Goal: Task Accomplishment & Management: Use online tool/utility

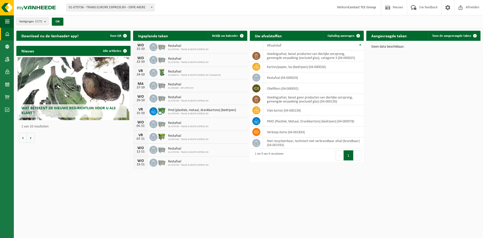
click at [47, 20] on b "submit" at bounding box center [46, 21] width 5 height 7
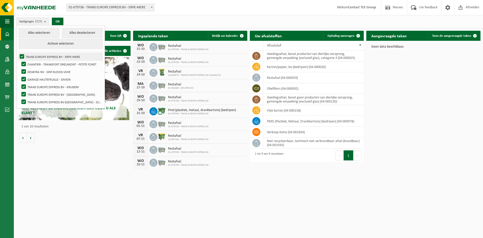
click at [20, 57] on label "TRANS EUROPE EXPRESS BV - ERPE-MERE" at bounding box center [61, 57] width 84 height 8
click at [18, 53] on input "TRANS EUROPE EXPRESS BV - ERPE-MERE" at bounding box center [18, 53] width 0 height 0
checkbox input "false"
click at [22, 63] on label "CHANTIER - TRANSPORT DREUMONT - PETITE FORET" at bounding box center [61, 64] width 82 height 8
click at [20, 60] on input "CHANTIER - TRANSPORT DREUMONT - PETITE FORET" at bounding box center [19, 60] width 0 height 0
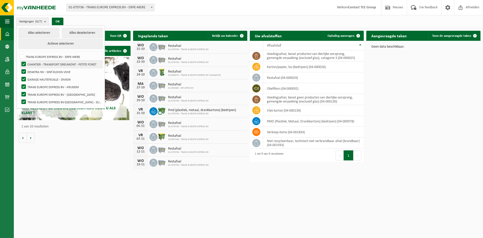
checkbox input "false"
click at [22, 77] on label "GARAGE HAUTEFEUILLE - DIVION" at bounding box center [61, 80] width 82 height 8
click at [20, 76] on input "GARAGE HAUTEFEUILLE - DIVION" at bounding box center [19, 75] width 0 height 0
checkbox input "false"
click at [23, 85] on label "TRANS EUROPE EXPRESS BV - KRUISEM" at bounding box center [61, 87] width 82 height 8
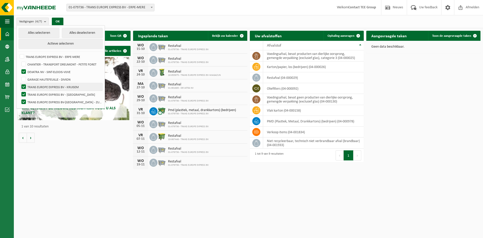
click at [20, 83] on input "TRANS EUROPE EXPRESS BV - KRUISEM" at bounding box center [19, 83] width 0 height 0
checkbox input "false"
click at [24, 94] on label "TRANS EUROPE EXPRESS BV - [GEOGRAPHIC_DATA]" at bounding box center [61, 95] width 82 height 8
click at [20, 91] on input "TRANS EUROPE EXPRESS BV - AALST" at bounding box center [19, 90] width 0 height 0
checkbox input "false"
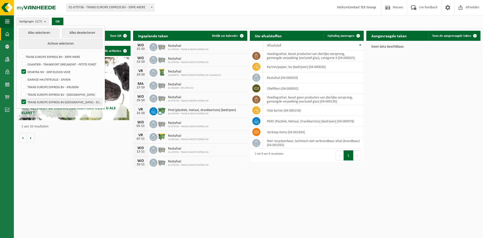
click at [25, 101] on label "TRANS EUROPE EXPRESS BV-MAGAZIJN - ZULTE" at bounding box center [61, 102] width 82 height 8
click at [20, 98] on input "TRANS EUROPE EXPRESS BV-MAGAZIJN - ZULTE" at bounding box center [19, 98] width 0 height 0
checkbox input "false"
click at [60, 18] on button "OK" at bounding box center [58, 22] width 12 height 8
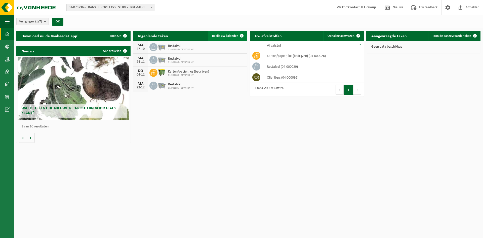
click at [233, 34] on span "Bekijk uw kalender" at bounding box center [225, 35] width 26 height 3
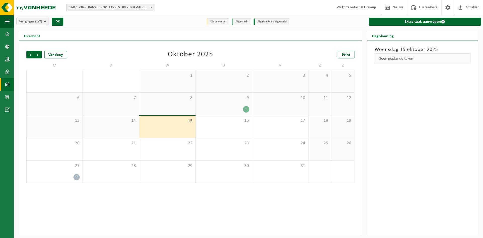
click at [247, 109] on div "1" at bounding box center [246, 109] width 6 height 7
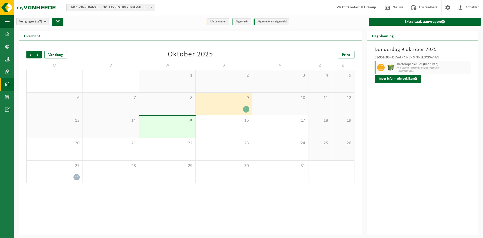
click at [409, 66] on span "Karton/papier, los (bedrijven)" at bounding box center [434, 64] width 72 height 4
click at [448, 52] on h3 "Donderdag 9 oktober 2025" at bounding box center [423, 50] width 96 height 8
click at [402, 79] on button "Meer informatie bekijken" at bounding box center [398, 79] width 46 height 8
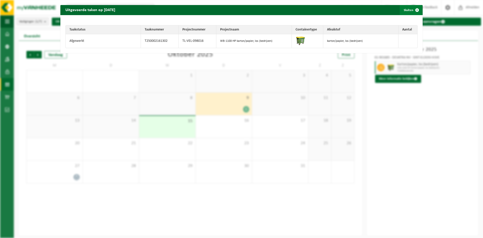
click at [413, 12] on span "button" at bounding box center [417, 10] width 10 height 10
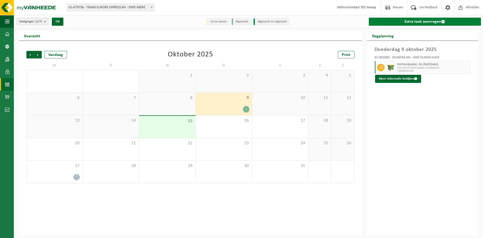
click at [440, 23] on link "Extra taak aanvragen" at bounding box center [425, 22] width 112 height 8
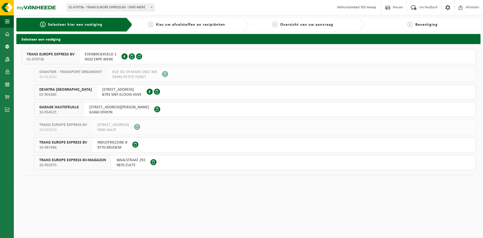
click at [102, 91] on span "TRANSVAALSTRAAT 59" at bounding box center [122, 89] width 40 height 5
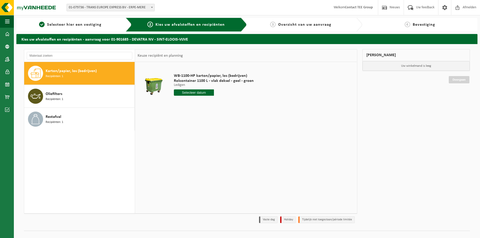
click at [92, 77] on div "Karton/papier, los (bedrijven) Recipiënten: 1" at bounding box center [90, 73] width 88 height 15
click at [190, 93] on input "text" at bounding box center [194, 92] width 40 height 6
click at [206, 145] on div "23" at bounding box center [205, 145] width 9 height 8
type input "Van [DATE]"
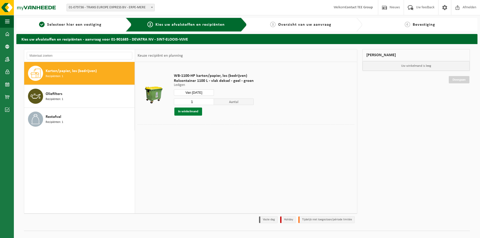
click at [186, 113] on button "In winkelmand" at bounding box center [188, 112] width 28 height 8
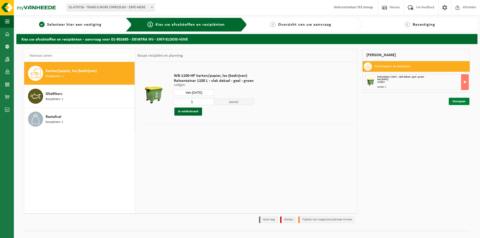
click at [457, 102] on link "Doorgaan" at bounding box center [458, 101] width 21 height 7
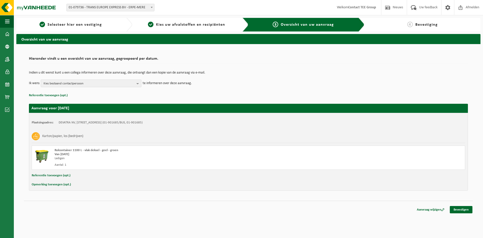
click at [138, 82] on b "button" at bounding box center [139, 83] width 5 height 7
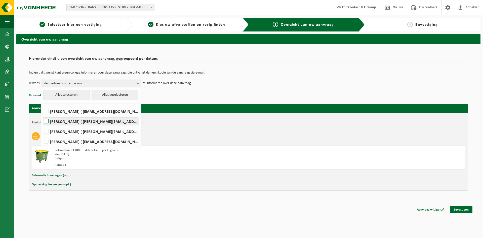
click at [55, 121] on label "MATHIEU HAESAERT ( mathieu.haesaert@teegroup.be )" at bounding box center [91, 122] width 96 height 8
click at [42, 115] on input "MATHIEU HAESAERT ( mathieu.haesaert@teegroup.be )" at bounding box center [42, 115] width 0 height 0
checkbox input "true"
click at [55, 140] on label "Tom Tack ( tom.tack@teegroup.be )" at bounding box center [91, 142] width 96 height 8
click at [42, 135] on input "Tom Tack ( tom.tack@teegroup.be )" at bounding box center [42, 135] width 0 height 0
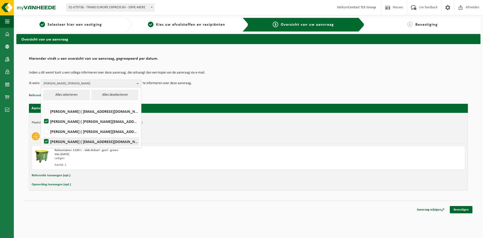
click at [57, 140] on label "Tom Tack ( tom.tack@teegroup.be )" at bounding box center [91, 142] width 96 height 8
click at [42, 135] on input "Tom Tack ( tom.tack@teegroup.be )" at bounding box center [42, 135] width 0 height 0
checkbox input "false"
click at [231, 86] on td "Ik wens MATHIEU HAESAERT Alles selecteren Alles deselecteren KRISTOF Descheemak…" at bounding box center [248, 84] width 439 height 8
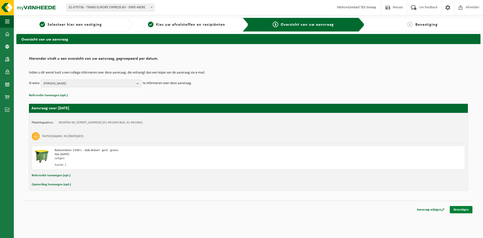
click at [465, 210] on link "Bevestigen" at bounding box center [461, 209] width 23 height 7
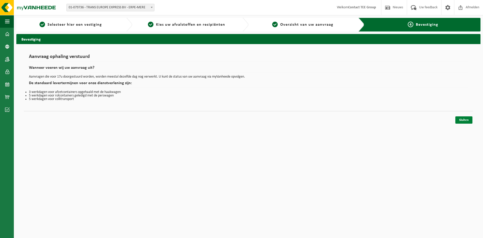
click at [463, 122] on link "Sluiten" at bounding box center [464, 119] width 17 height 7
